Goal: Task Accomplishment & Management: Manage account settings

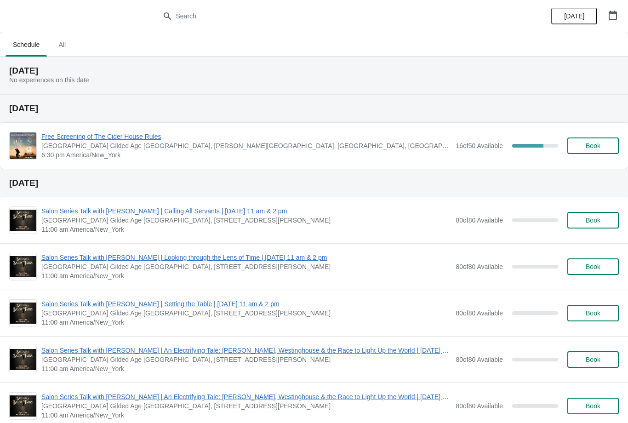
click at [123, 132] on span "Free Screening of The Cider House Rules" at bounding box center [246, 136] width 410 height 9
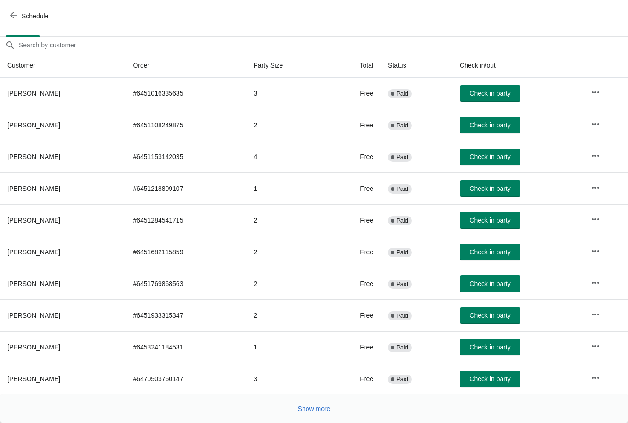
scroll to position [75, 0]
click at [327, 413] on button "Show more" at bounding box center [314, 408] width 40 height 17
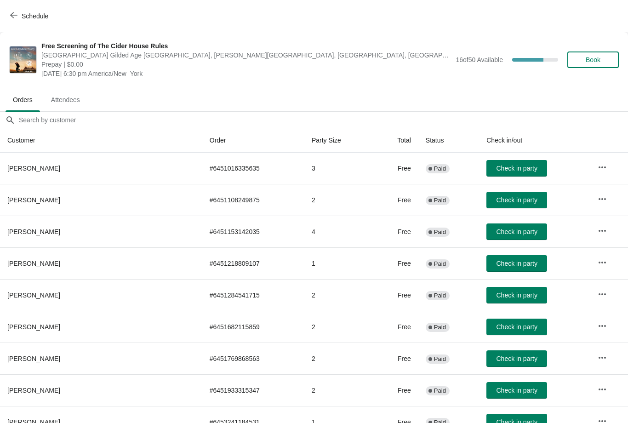
scroll to position [0, 0]
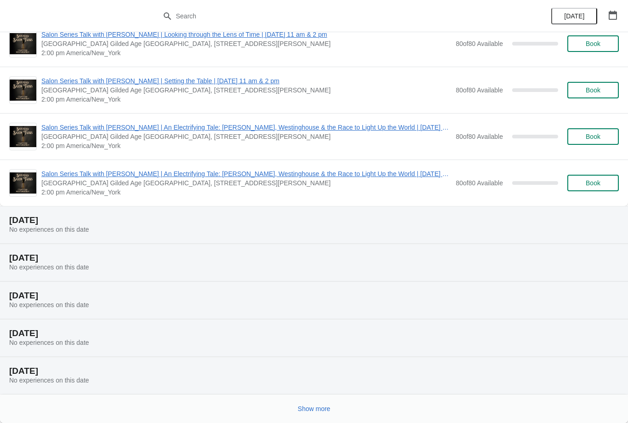
scroll to position [455, 0]
click at [316, 410] on span "Show more" at bounding box center [314, 408] width 33 height 7
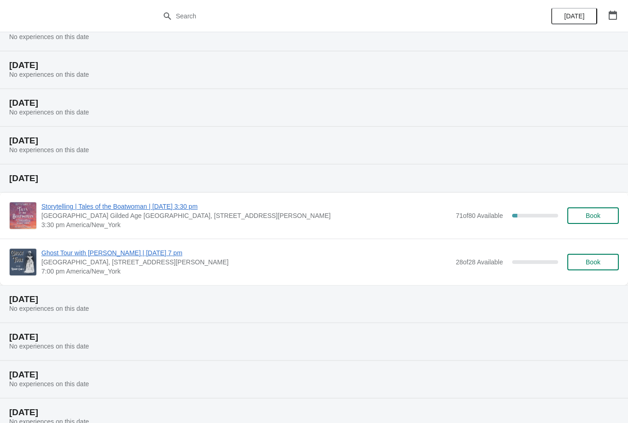
scroll to position [723, 0]
click at [182, 220] on span "3:30 pm America/New_York" at bounding box center [246, 224] width 410 height 9
click at [27, 211] on img at bounding box center [23, 216] width 27 height 27
click at [220, 211] on span "Storytelling | Tales of the Boatwoman | September 13 at 3:30 pm" at bounding box center [246, 206] width 410 height 9
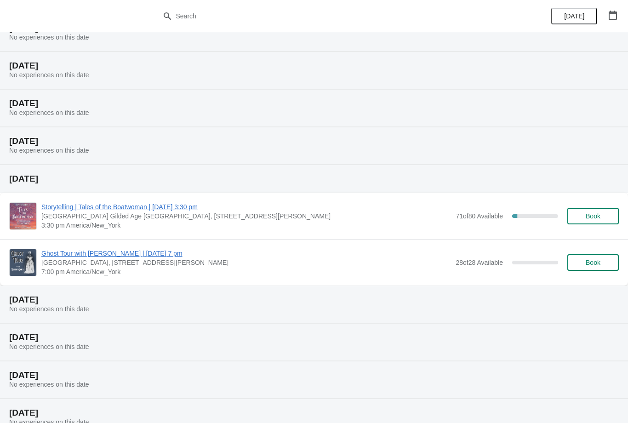
scroll to position [0, 0]
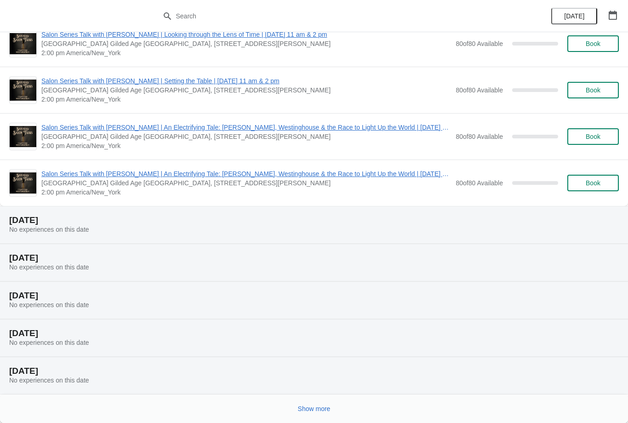
scroll to position [455, 0]
click at [321, 405] on span "Show more" at bounding box center [314, 408] width 33 height 7
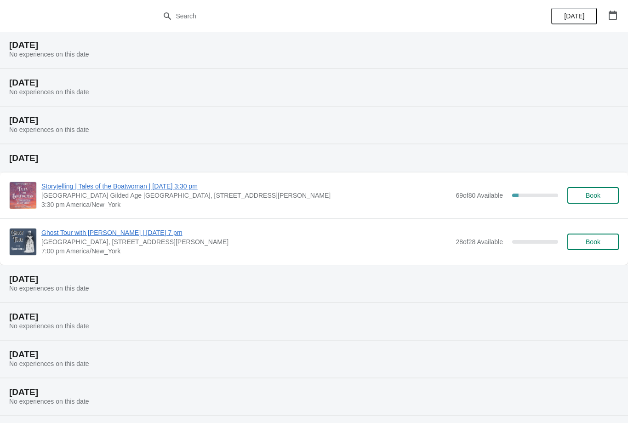
scroll to position [744, 0]
click at [128, 189] on span "Storytelling | Tales of the Boatwoman | [DATE] 3:30 pm" at bounding box center [246, 185] width 410 height 9
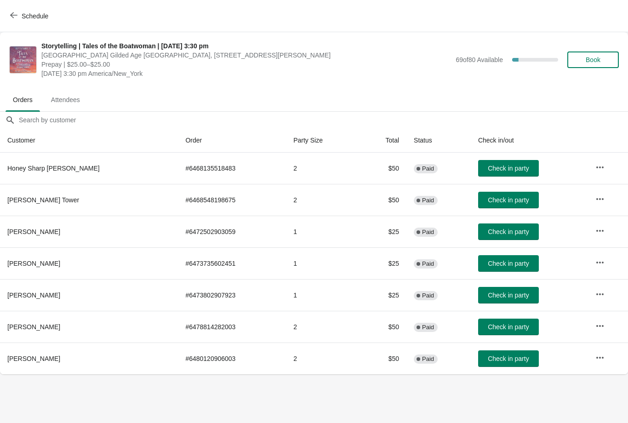
click at [12, 20] on span "button" at bounding box center [13, 15] width 7 height 9
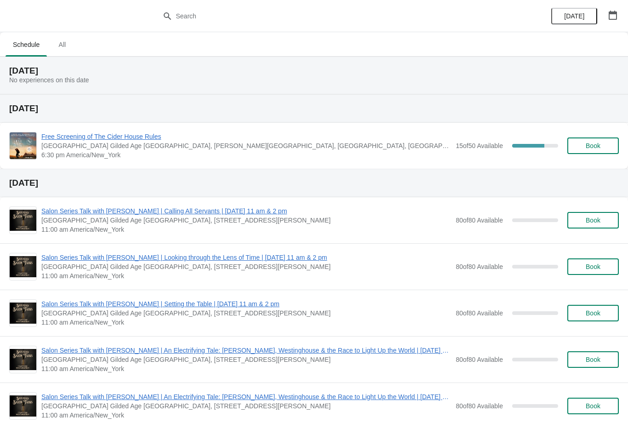
click at [85, 139] on span "Free Screening of The Cider House Rules" at bounding box center [246, 136] width 410 height 9
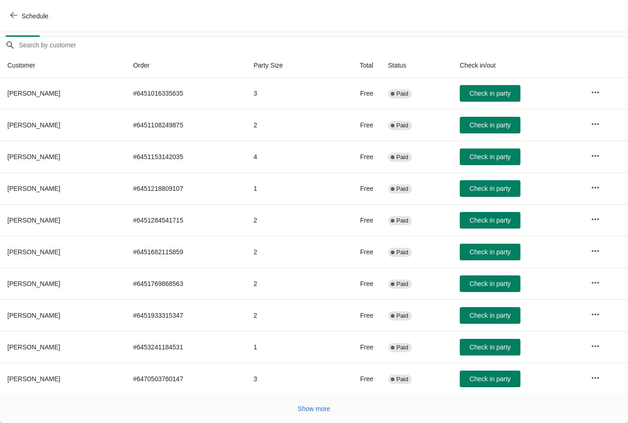
scroll to position [75, 0]
click at [317, 408] on span "Show more" at bounding box center [314, 408] width 33 height 7
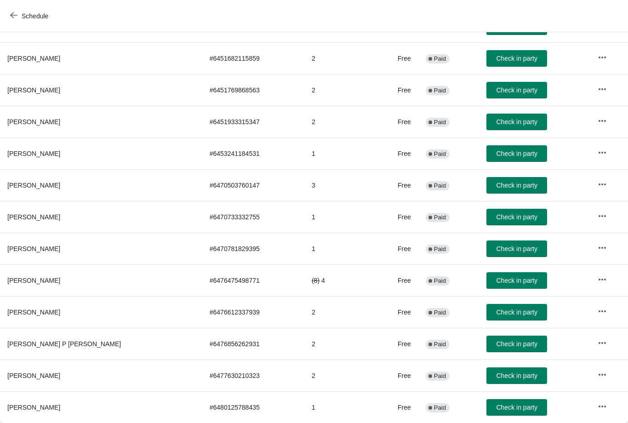
scroll to position [268, 0]
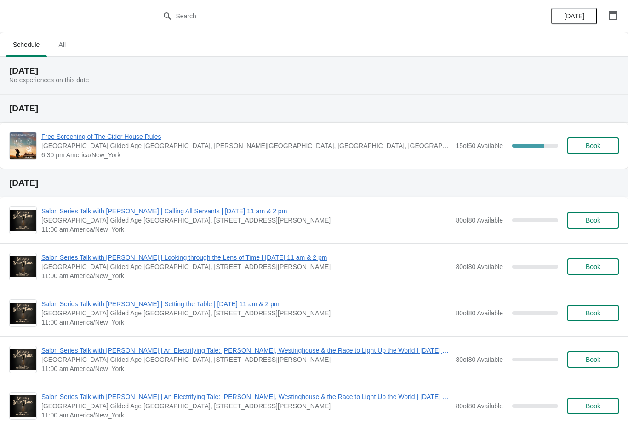
click at [144, 140] on span "Free Screening of The Cider House Rules" at bounding box center [246, 136] width 410 height 9
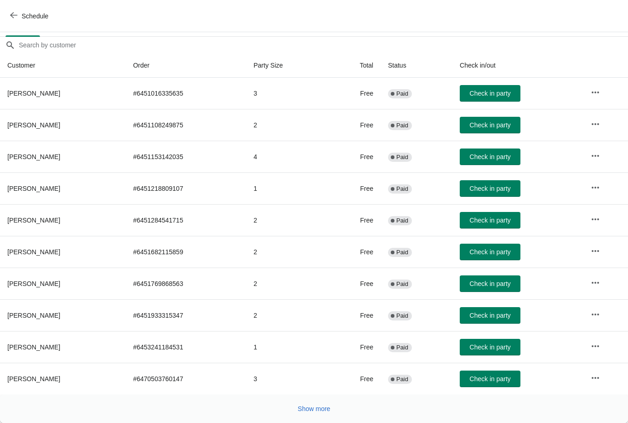
scroll to position [75, 0]
click at [328, 412] on span "Show more" at bounding box center [314, 408] width 33 height 7
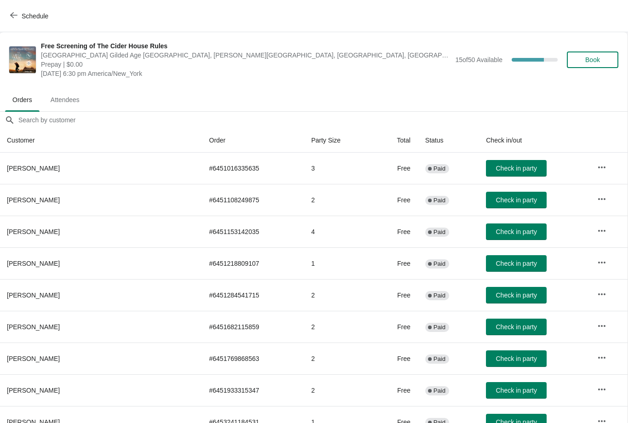
scroll to position [0, 0]
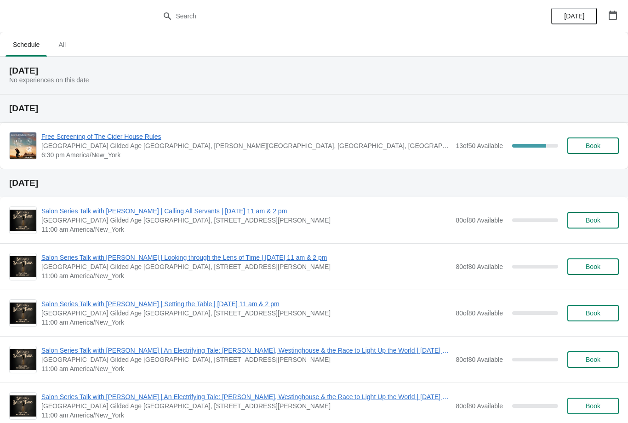
click at [35, 140] on img at bounding box center [23, 145] width 27 height 27
click at [131, 139] on span "Free Screening of The Cider House Rules" at bounding box center [246, 136] width 410 height 9
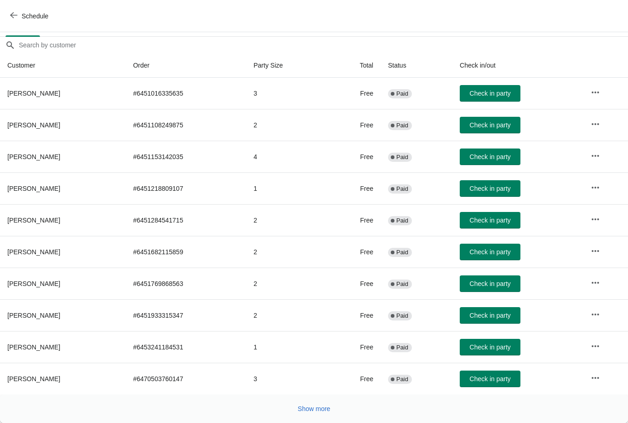
scroll to position [75, 0]
click at [326, 405] on span "Show more" at bounding box center [314, 408] width 33 height 7
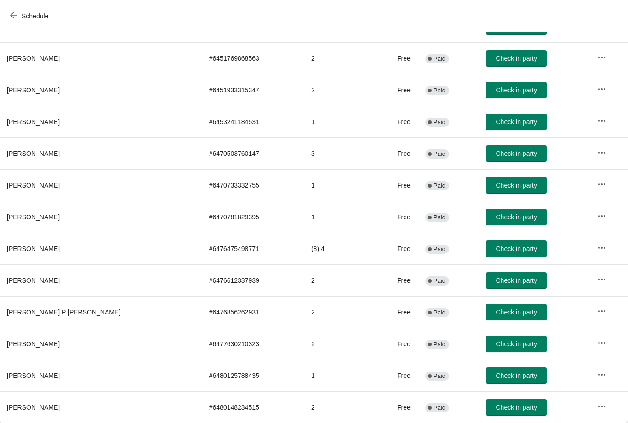
scroll to position [300, 0]
click at [602, 344] on icon "button" at bounding box center [601, 342] width 9 height 9
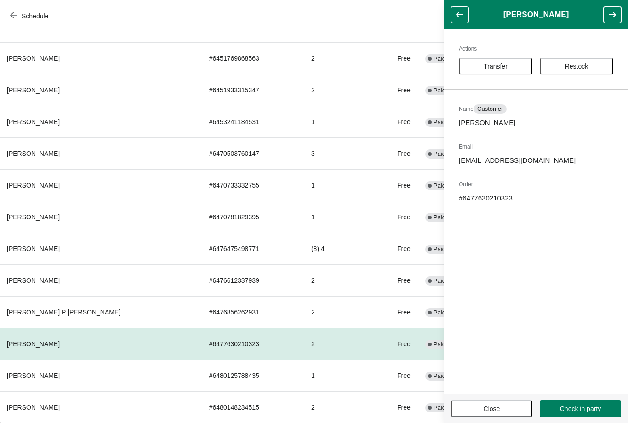
click at [498, 410] on span "Close" at bounding box center [492, 408] width 17 height 7
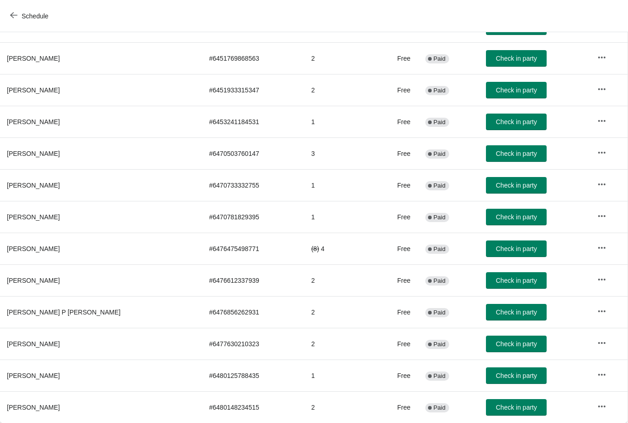
click at [605, 401] on button "button" at bounding box center [601, 406] width 17 height 17
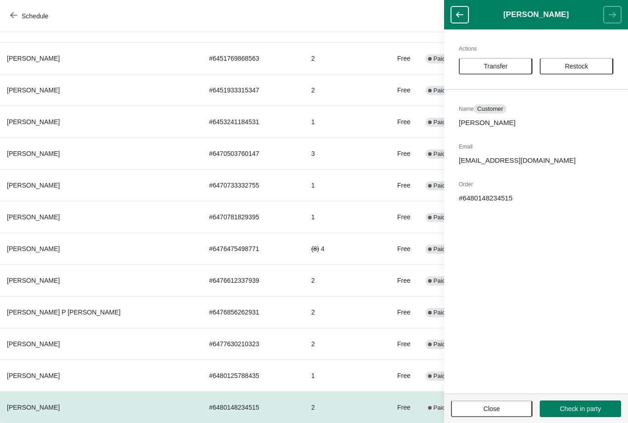
click at [499, 409] on span "Close" at bounding box center [492, 408] width 17 height 7
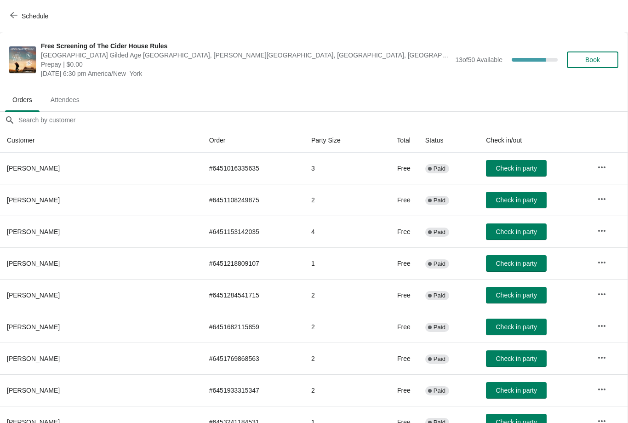
scroll to position [0, 0]
click at [78, 99] on span "Attendees" at bounding box center [65, 99] width 44 height 17
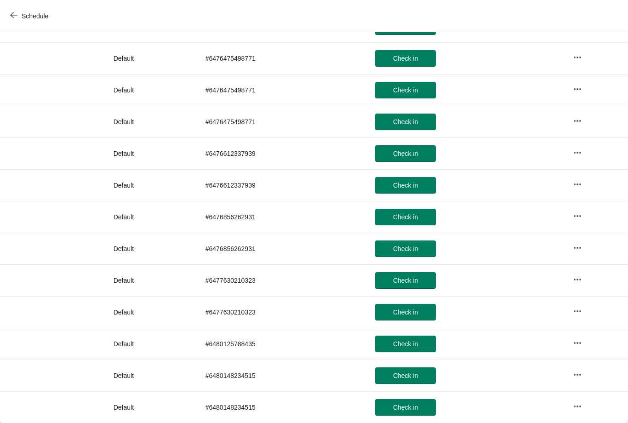
scroll to position [886, 0]
click at [578, 407] on icon "button" at bounding box center [577, 406] width 9 height 9
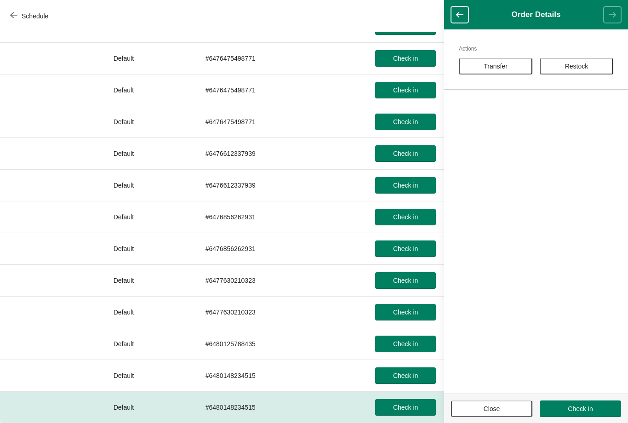
click at [501, 410] on span "Close" at bounding box center [491, 408] width 65 height 7
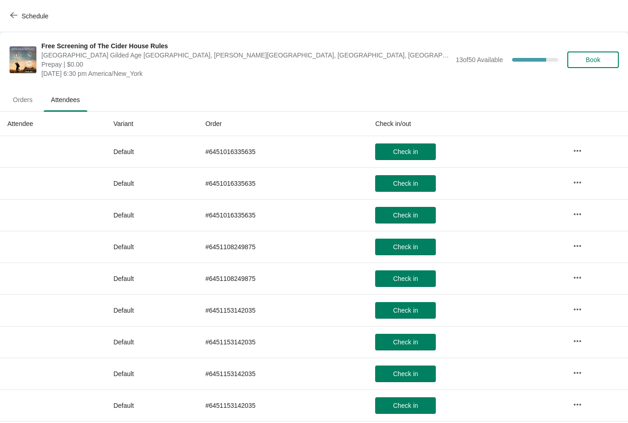
scroll to position [0, 0]
click at [27, 100] on span "Orders" at bounding box center [23, 99] width 34 height 17
